Goal: Task Accomplishment & Management: Manage account settings

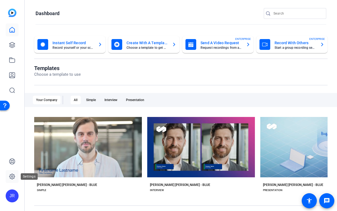
click at [11, 175] on icon at bounding box center [12, 176] width 2 height 2
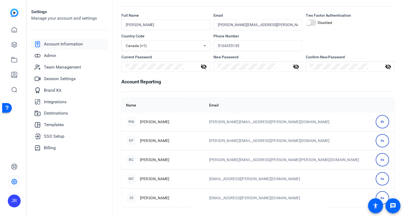
scroll to position [20, 0]
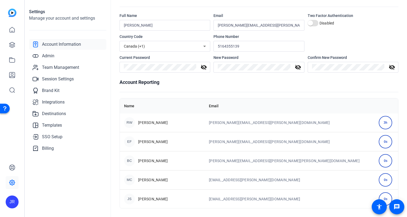
click at [192, 173] on td "MC [PERSON_NAME]" at bounding box center [162, 179] width 85 height 19
click at [256, 180] on td "[EMAIL_ADDRESS][PERSON_NAME][DOMAIN_NAME]" at bounding box center [290, 179] width 170 height 19
click at [149, 179] on span "[PERSON_NAME]" at bounding box center [153, 179] width 30 height 5
click at [128, 182] on div "MC" at bounding box center [129, 180] width 11 height 11
click at [337, 180] on div "0s" at bounding box center [385, 179] width 13 height 13
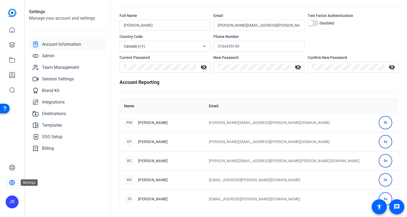
click at [13, 181] on icon at bounding box center [12, 183] width 6 height 6
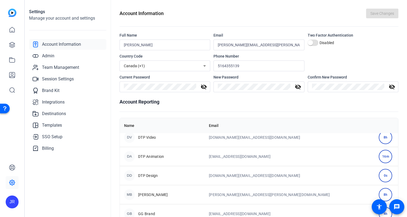
scroll to position [0, 0]
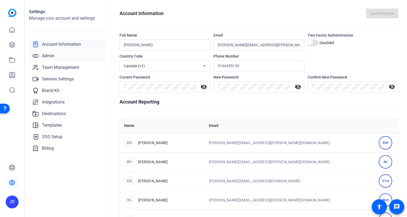
click at [85, 57] on link "Admin" at bounding box center [67, 56] width 77 height 11
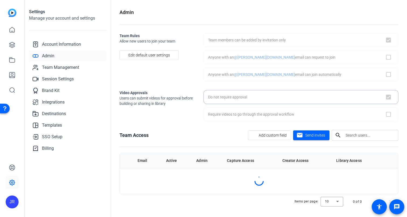
checkbox input "true"
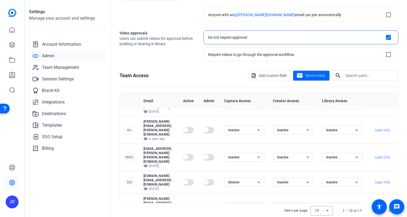
scroll to position [70, 0]
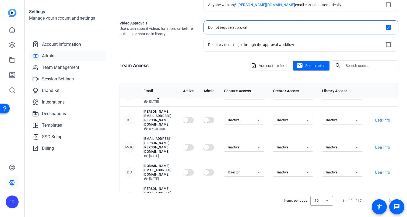
drag, startPoint x: 177, startPoint y: 180, endPoint x: 284, endPoint y: 190, distance: 107.7
click at [325, 202] on div at bounding box center [321, 201] width 23 height 13
click at [324, 191] on mat-option "100" at bounding box center [322, 189] width 23 height 9
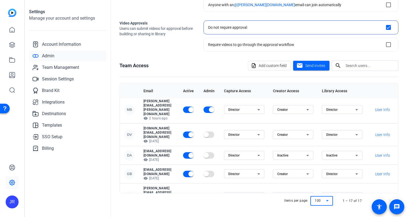
scroll to position [184, 0]
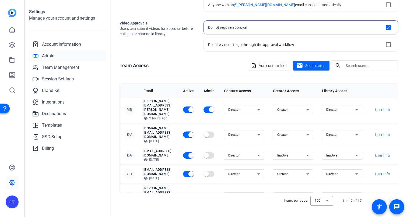
click at [14, 31] on icon at bounding box center [12, 30] width 6 height 6
